Goal: Navigation & Orientation: Find specific page/section

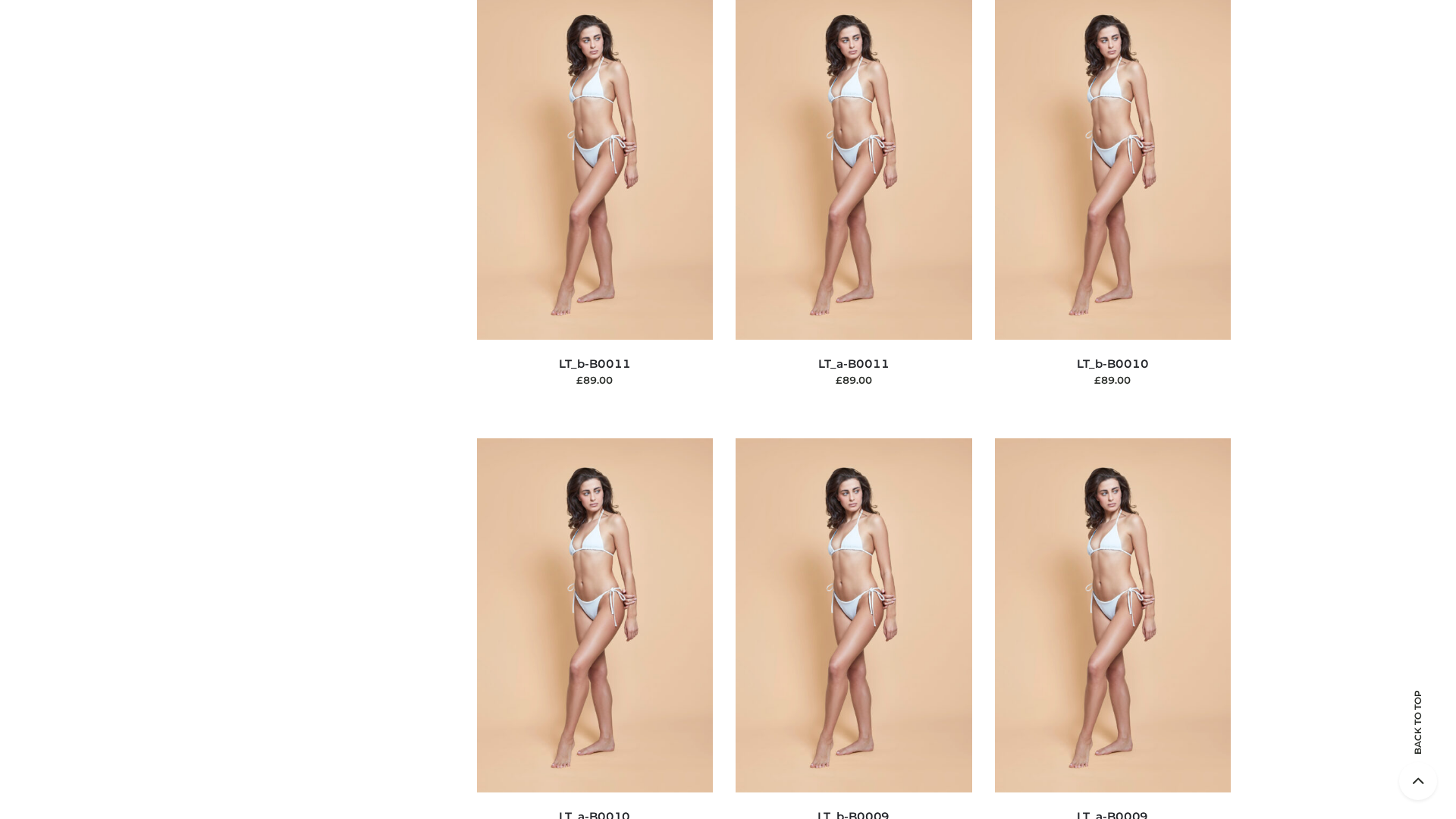
scroll to position [6812, 0]
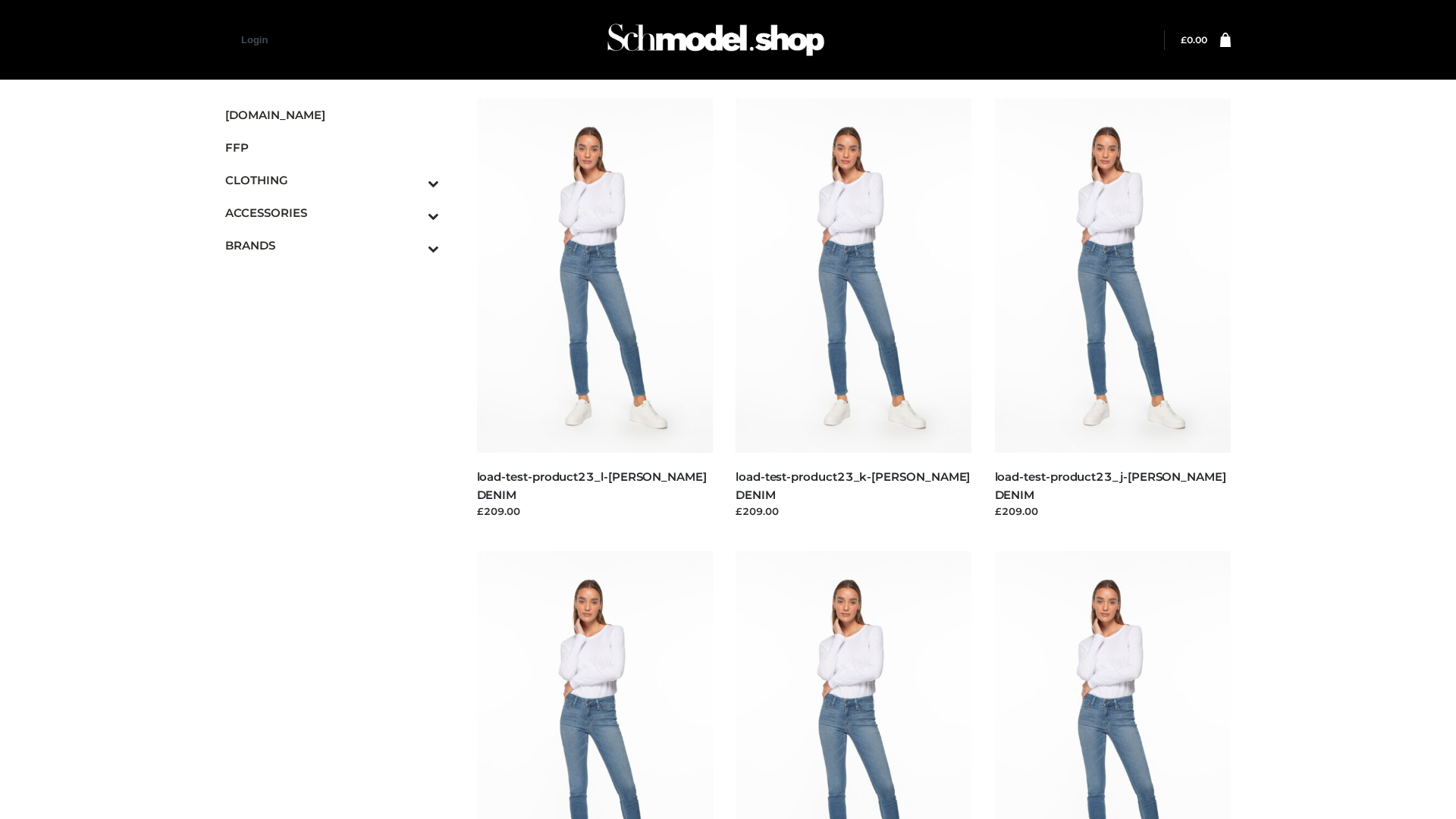
scroll to position [1330, 0]
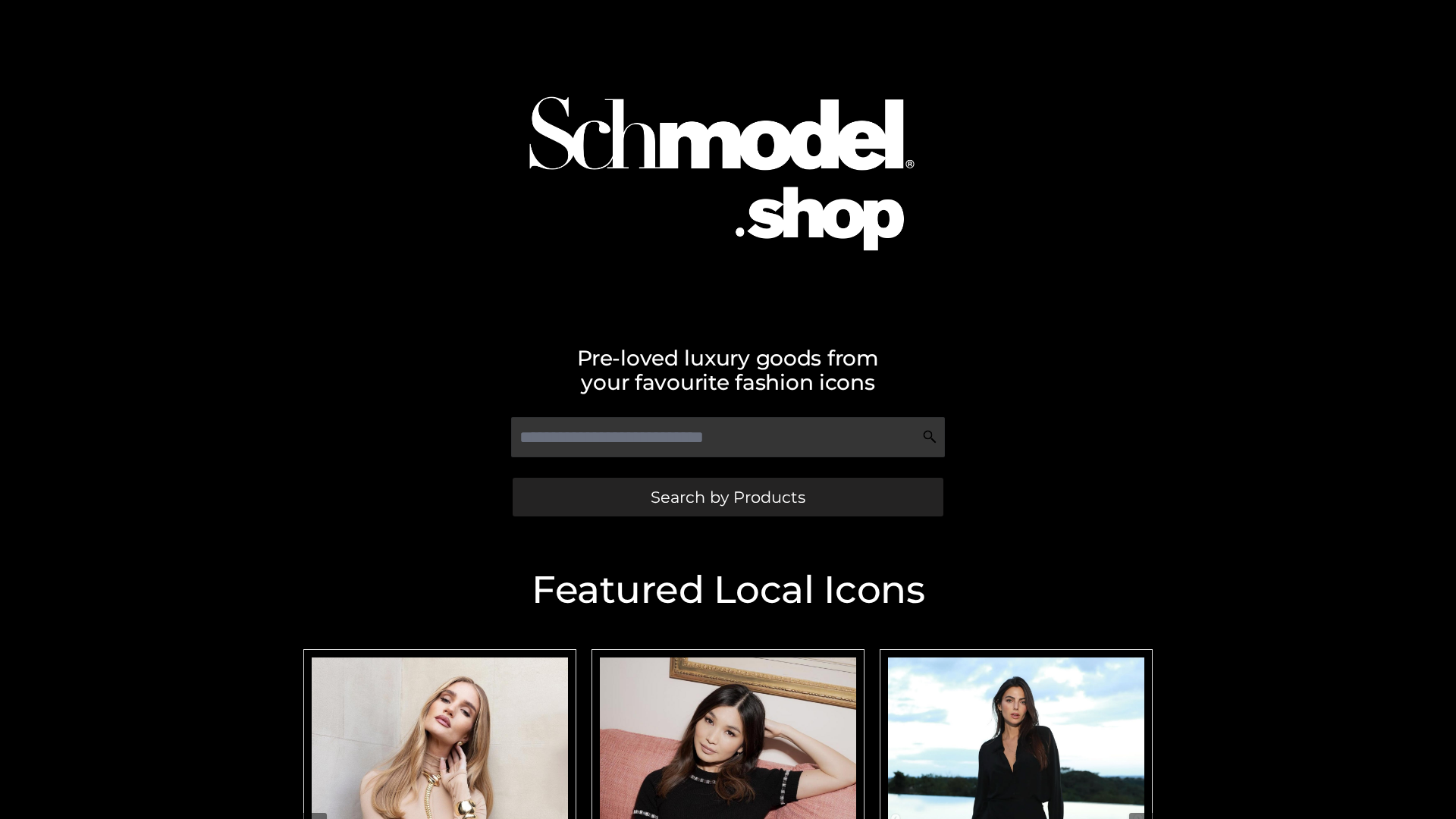
click at [727, 496] on span "Search by Products" at bounding box center [728, 496] width 155 height 16
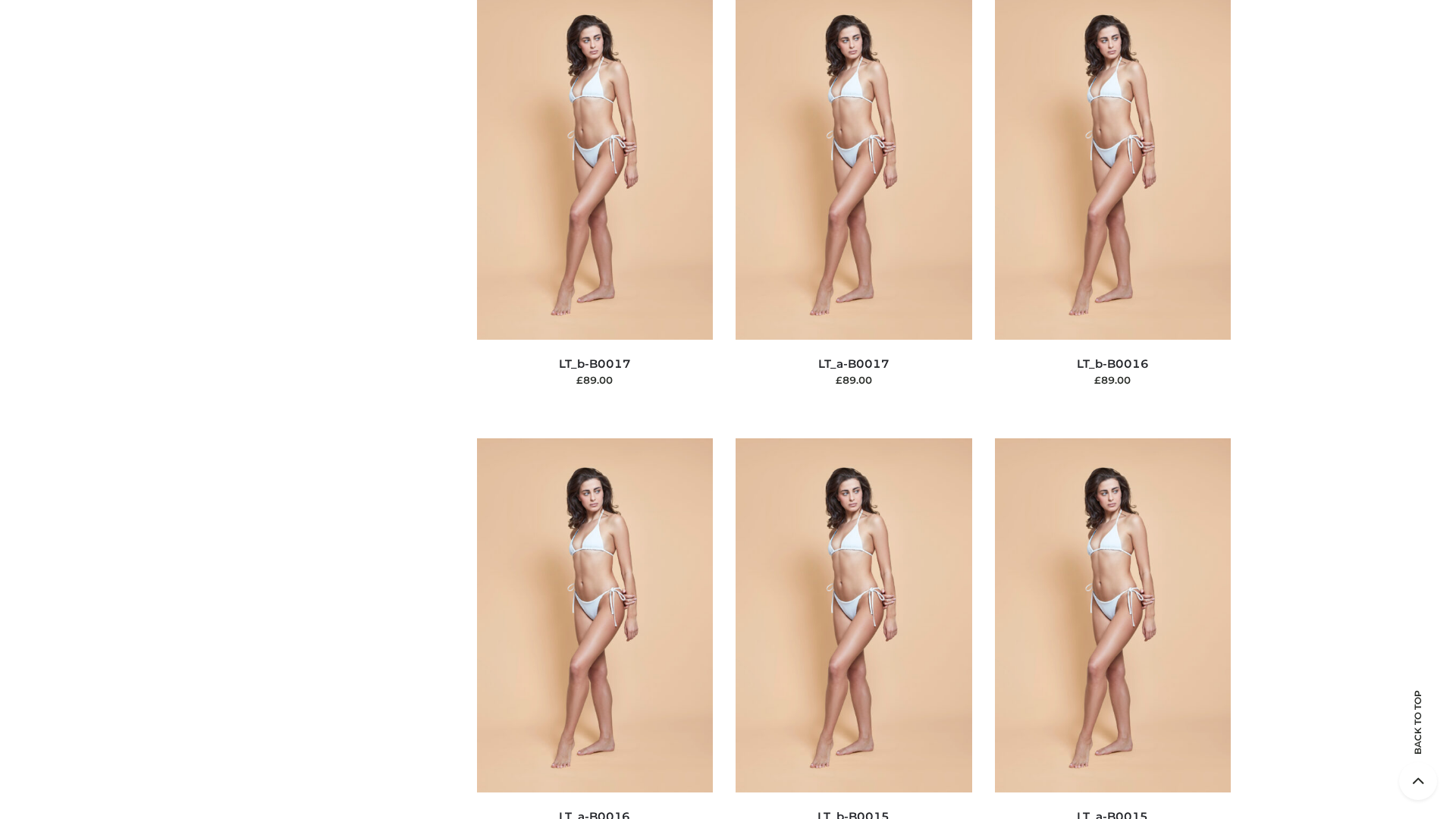
scroll to position [4985, 0]
